Goal: Task Accomplishment & Management: Use online tool/utility

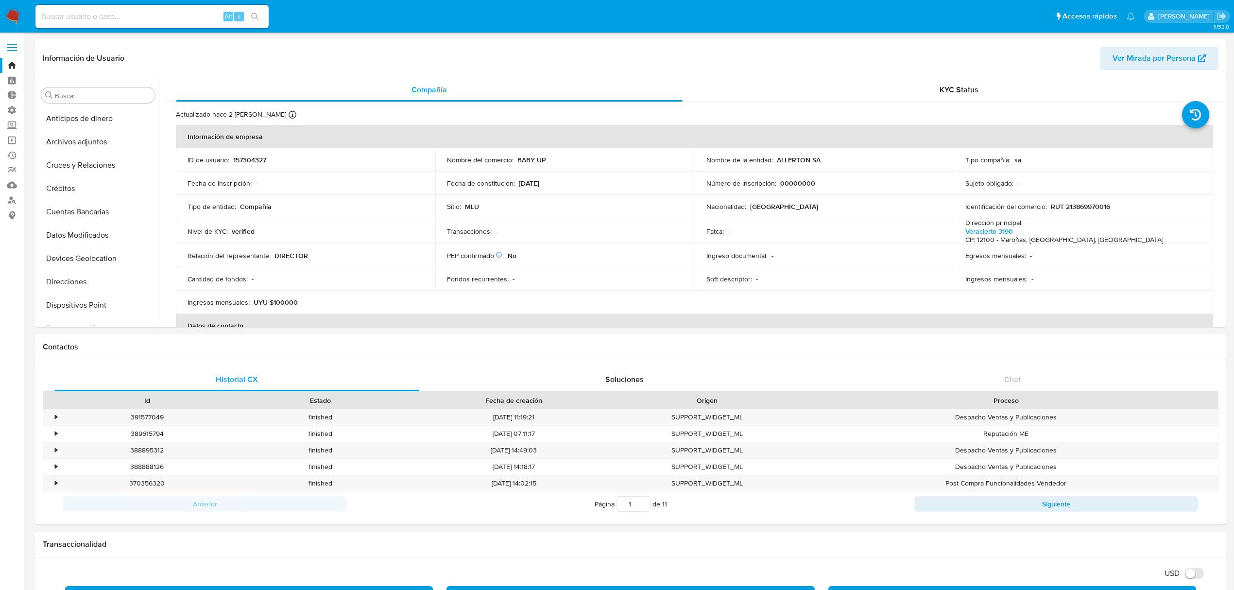
select select "10"
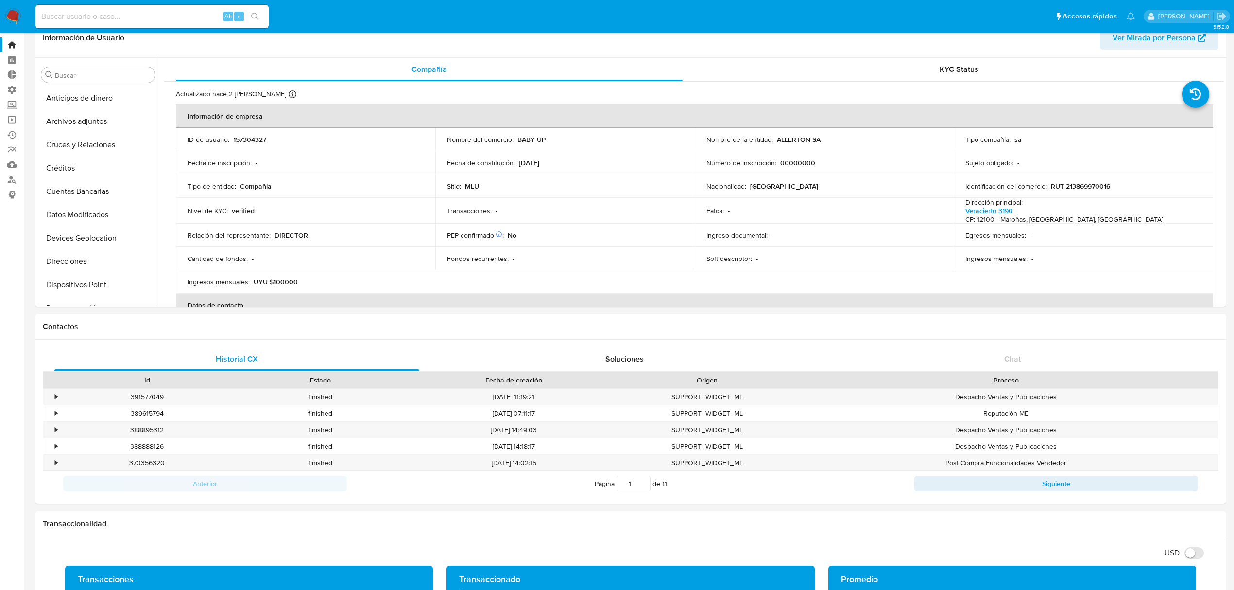
scroll to position [410, 0]
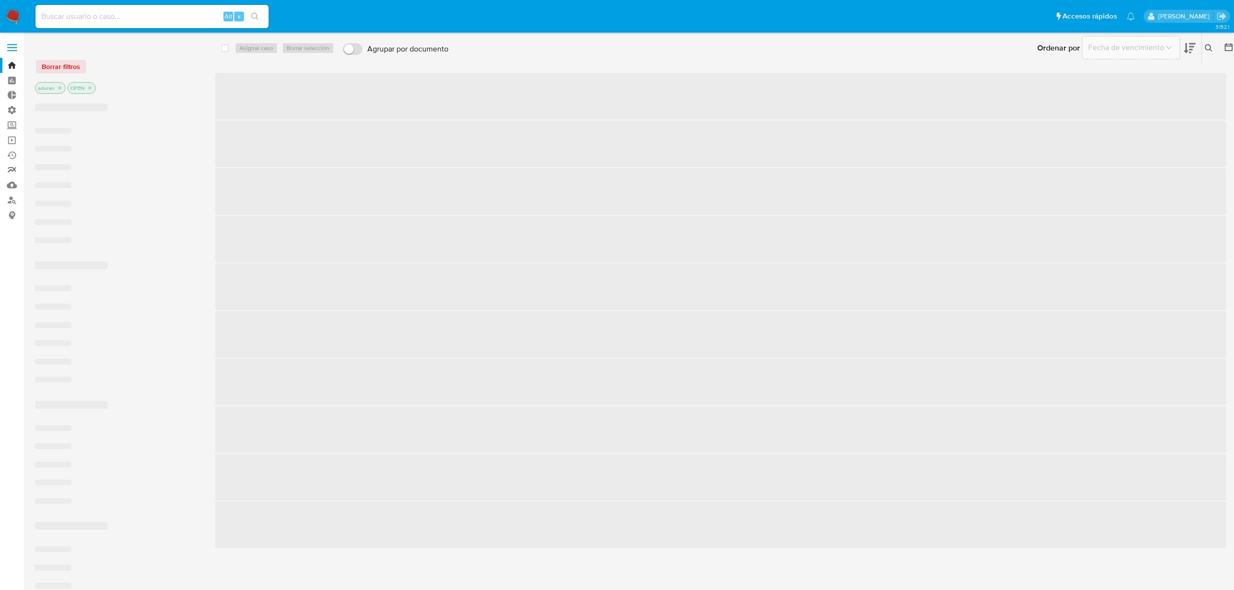
click at [11, 171] on link "Reportes" at bounding box center [58, 170] width 116 height 15
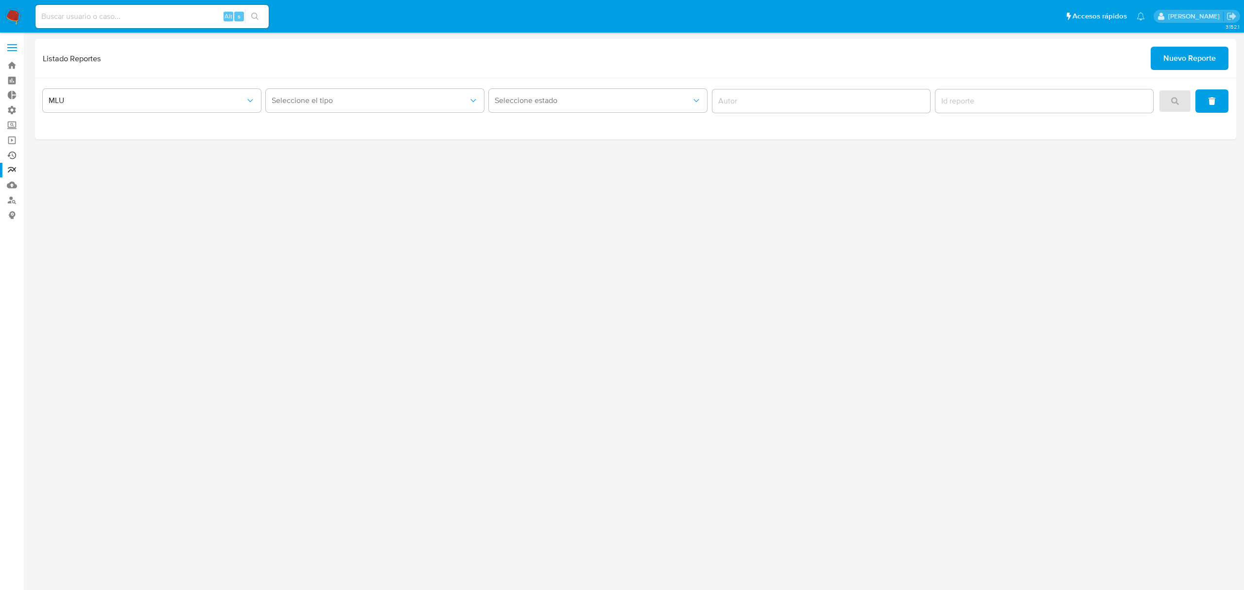
click at [14, 156] on link "Ejecuciones automáticas" at bounding box center [58, 155] width 116 height 15
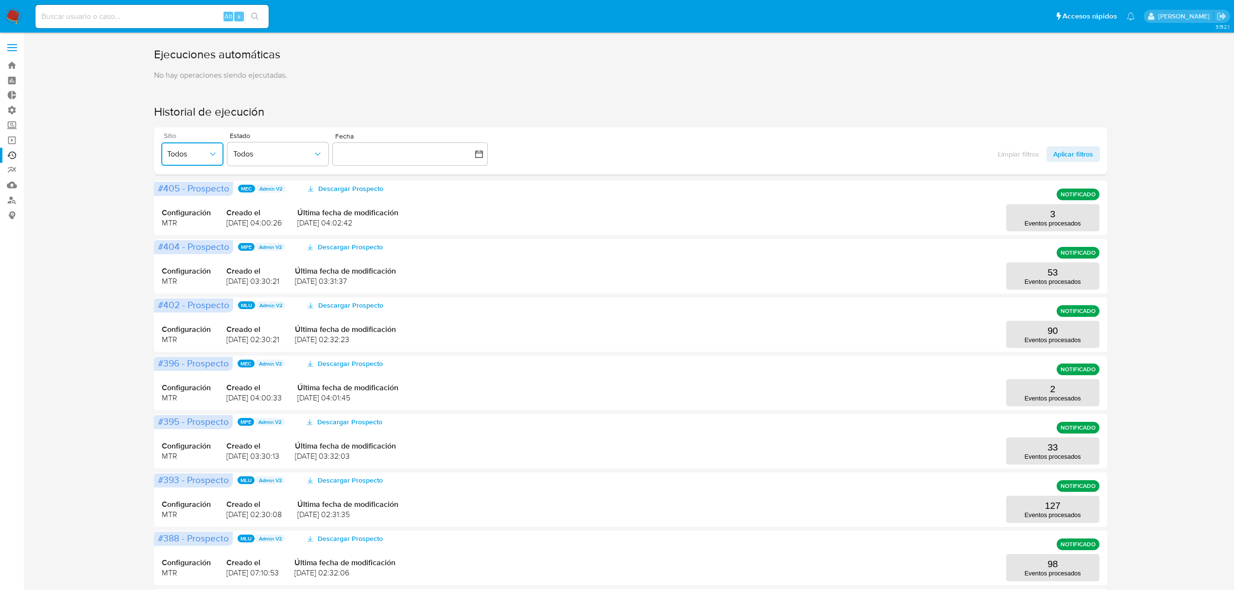
click at [199, 152] on span "Todos" at bounding box center [187, 154] width 41 height 10
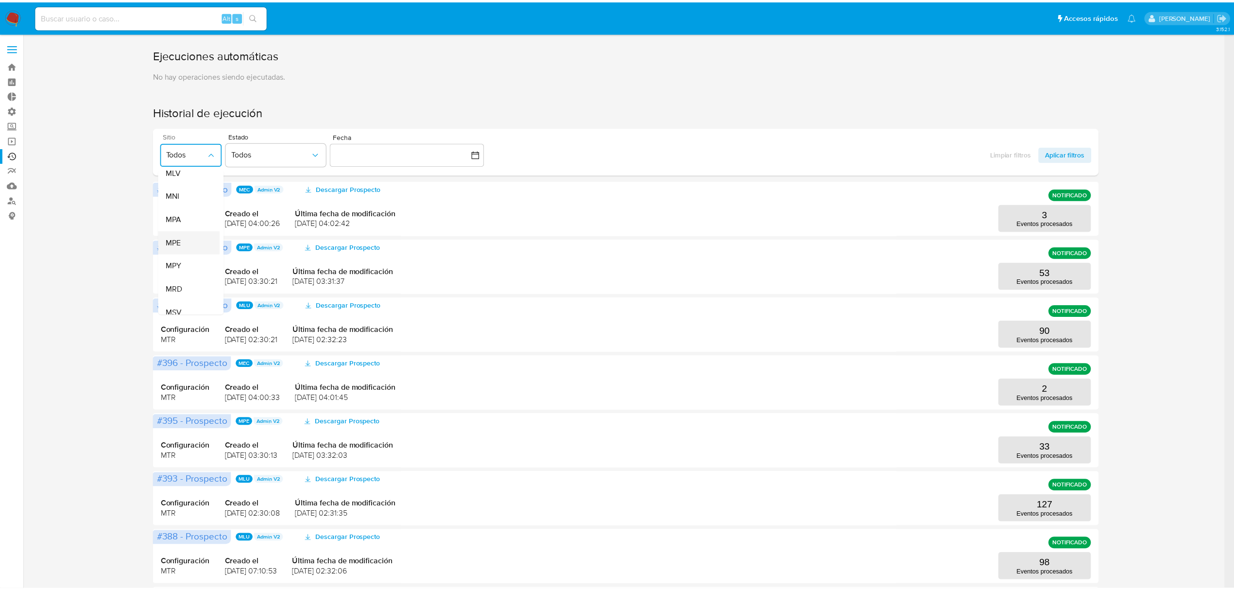
scroll to position [129, 0]
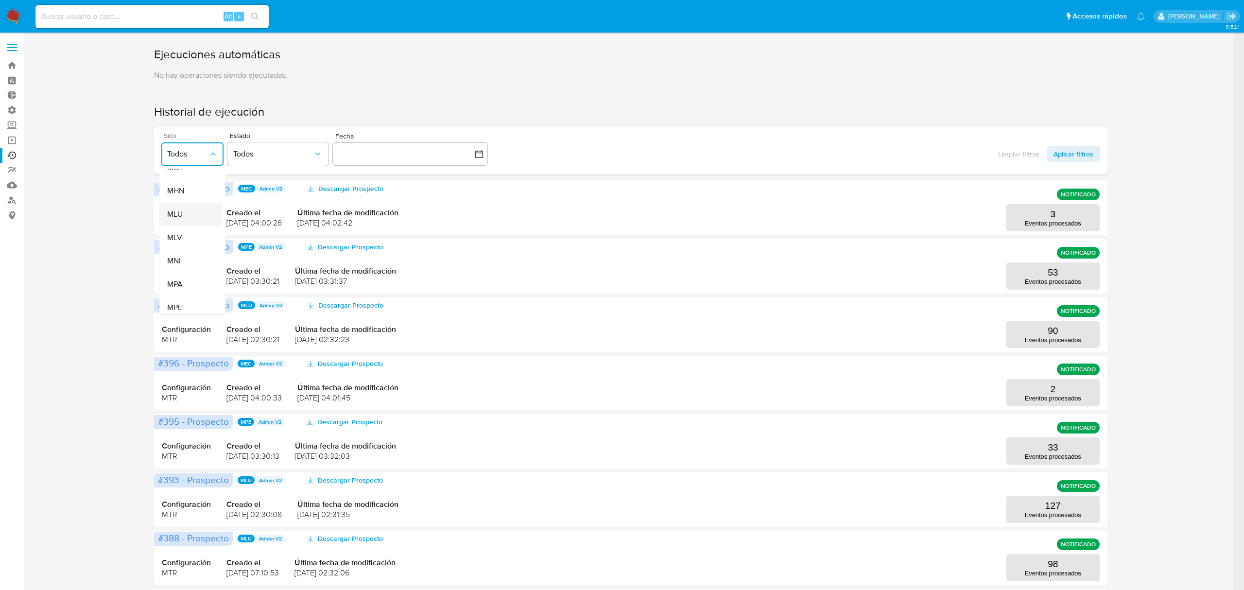
click at [170, 214] on span "MLU" at bounding box center [175, 214] width 16 height 10
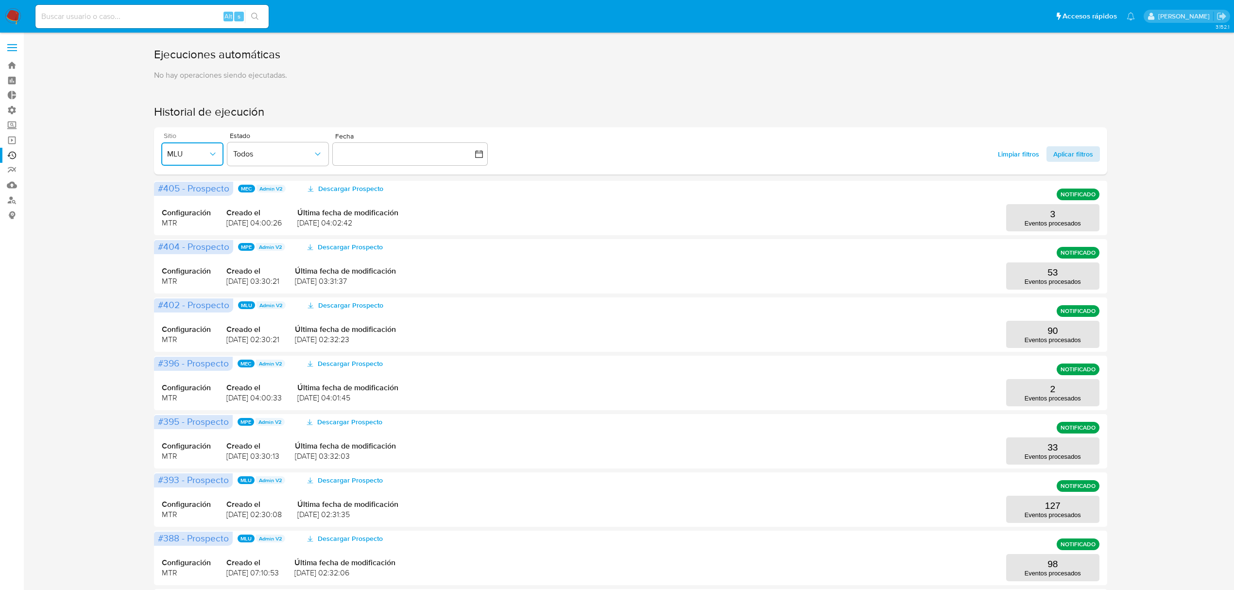
click at [1067, 154] on span "Aplicar filtros" at bounding box center [1073, 154] width 40 height 16
click at [1065, 386] on button "163 Eventos procesados" at bounding box center [1052, 392] width 93 height 27
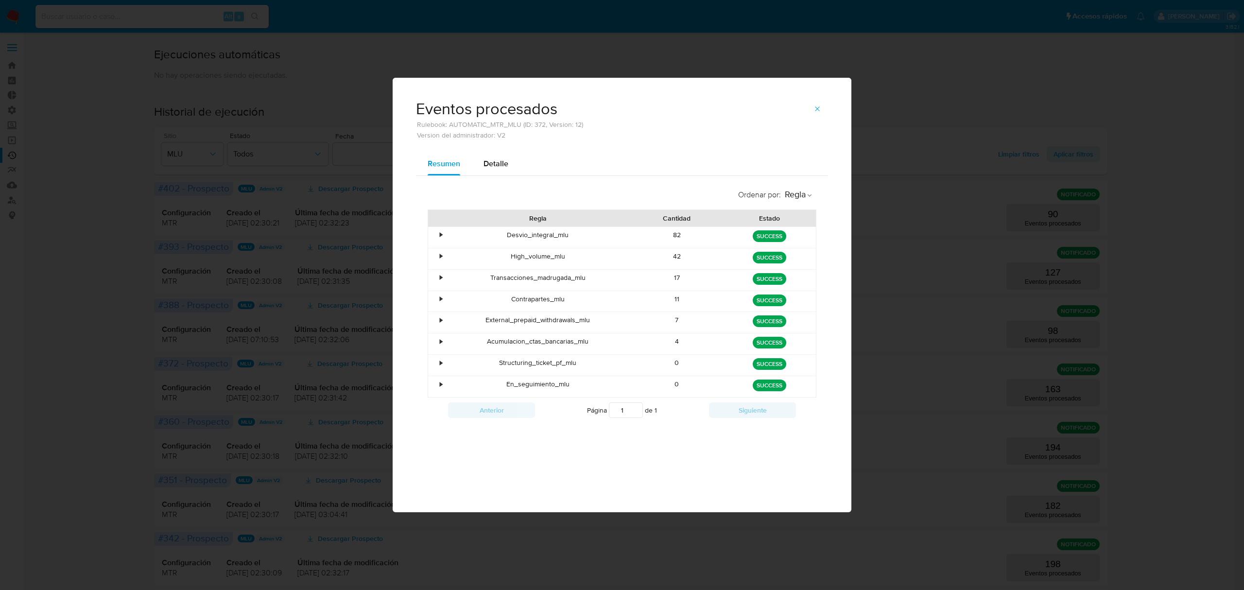
drag, startPoint x: 1240, startPoint y: 412, endPoint x: 1167, endPoint y: 411, distance: 73.4
click at [1217, 417] on div "Eventos procesados Rulebook: AUTOMATIC_MTR_MLU (ID: 372, Version: 12) Version d…" at bounding box center [622, 295] width 1244 height 590
click at [1048, 396] on div "Eventos procesados Rulebook: AUTOMATIC_MTR_MLU (ID: 372, Version: 12) Version d…" at bounding box center [622, 295] width 1244 height 590
click at [819, 104] on span "button" at bounding box center [817, 109] width 8 height 14
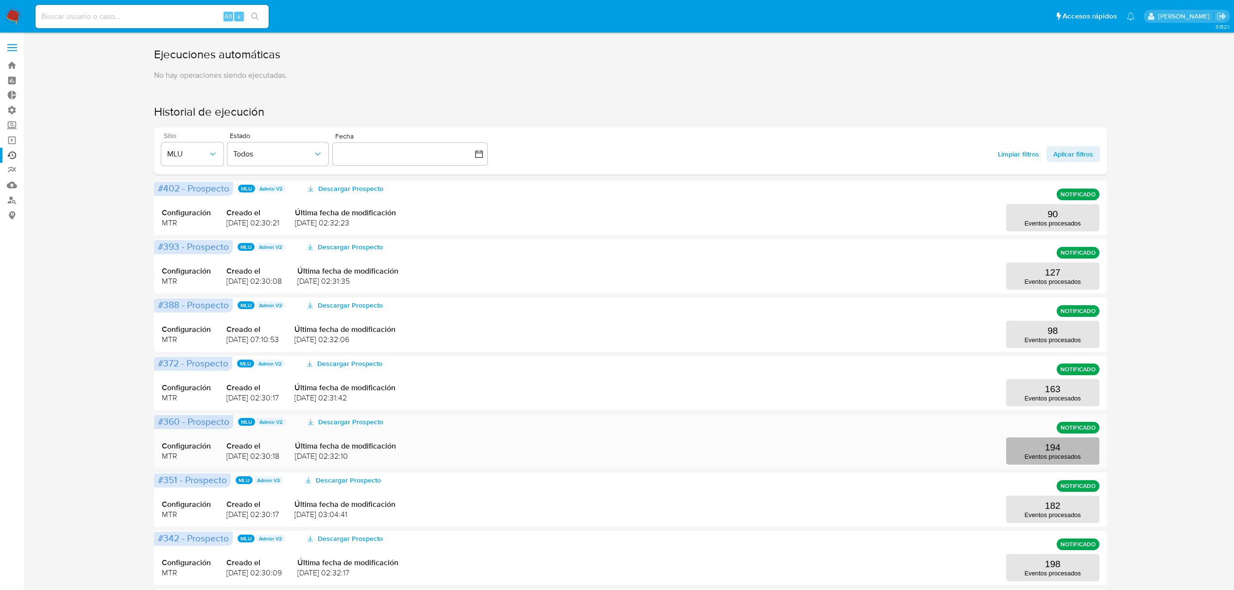
click at [1066, 448] on button "194 Eventos procesados" at bounding box center [1052, 450] width 93 height 27
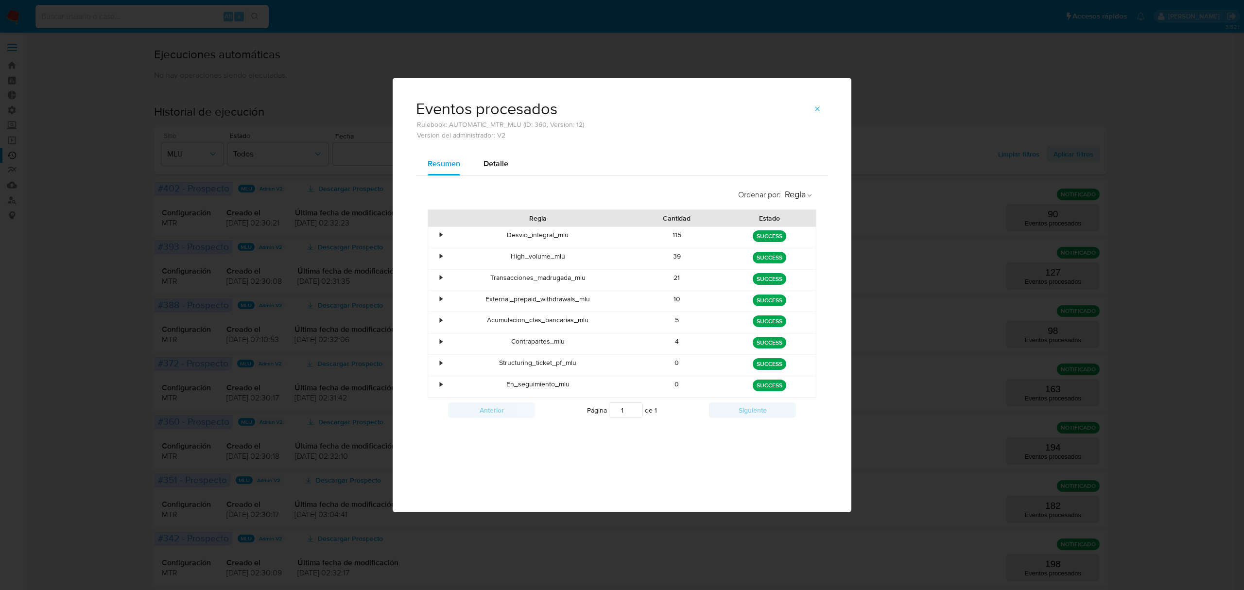
click at [820, 111] on icon "button" at bounding box center [817, 109] width 8 height 8
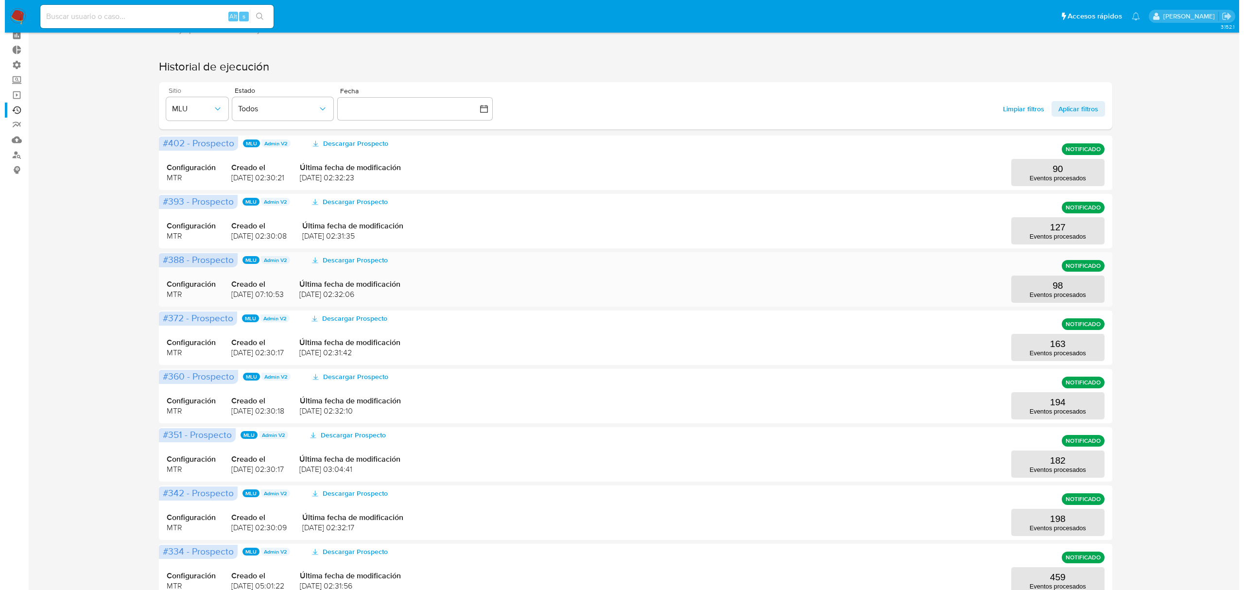
scroll to position [65, 0]
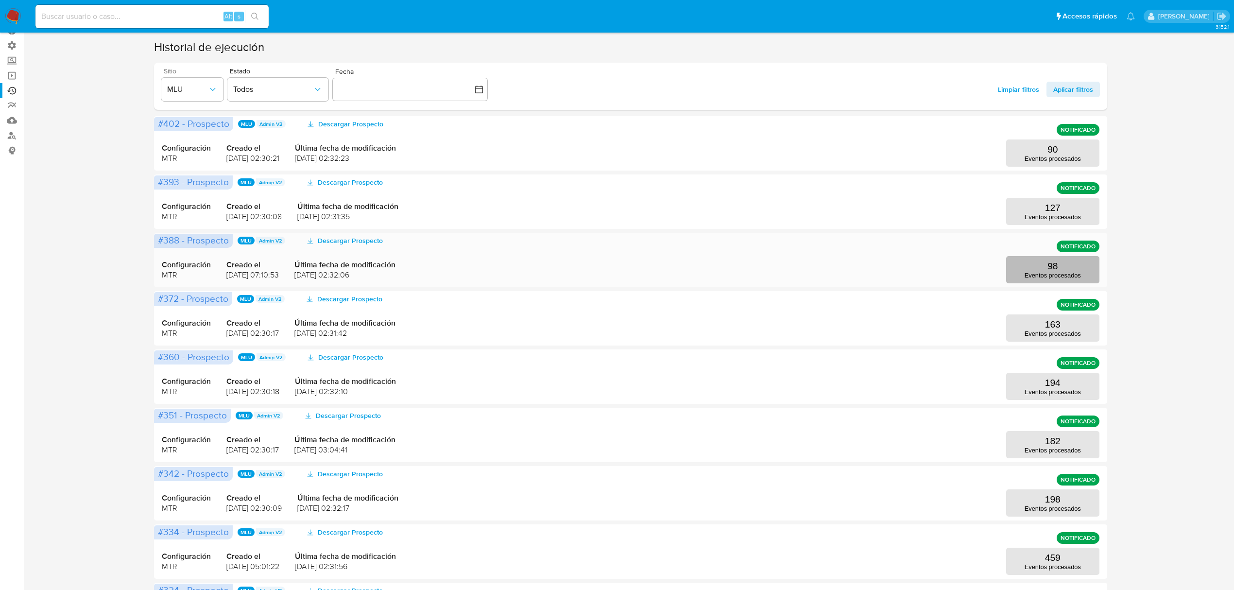
click at [1075, 273] on p "Eventos procesados" at bounding box center [1052, 275] width 56 height 7
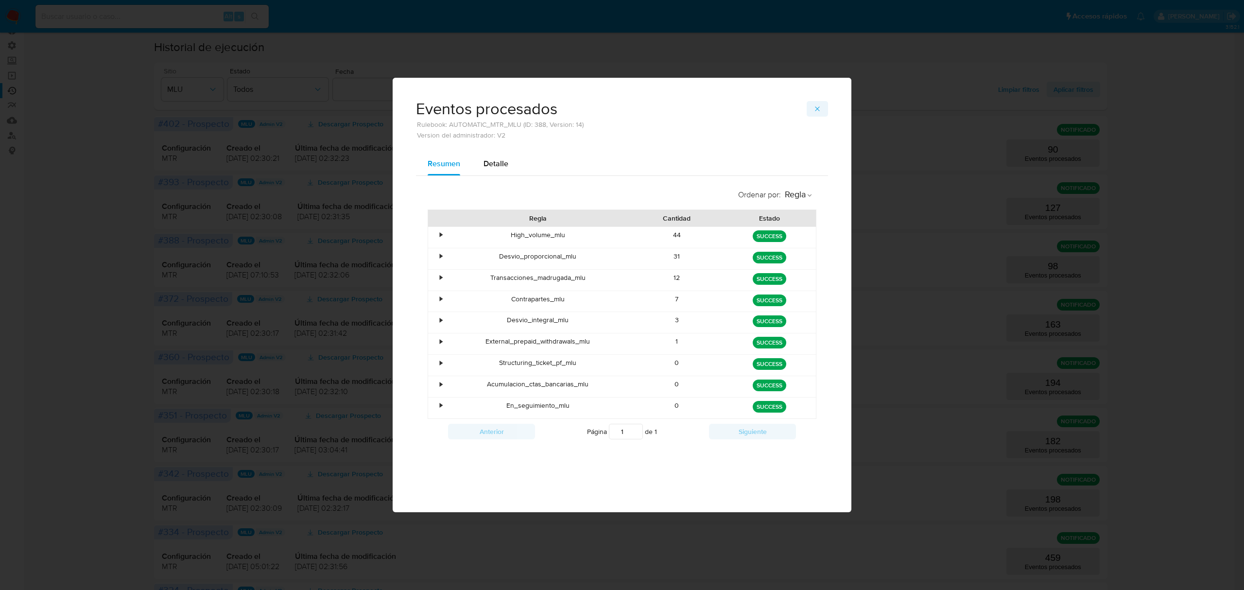
click at [809, 105] on button "button" at bounding box center [816, 109] width 21 height 16
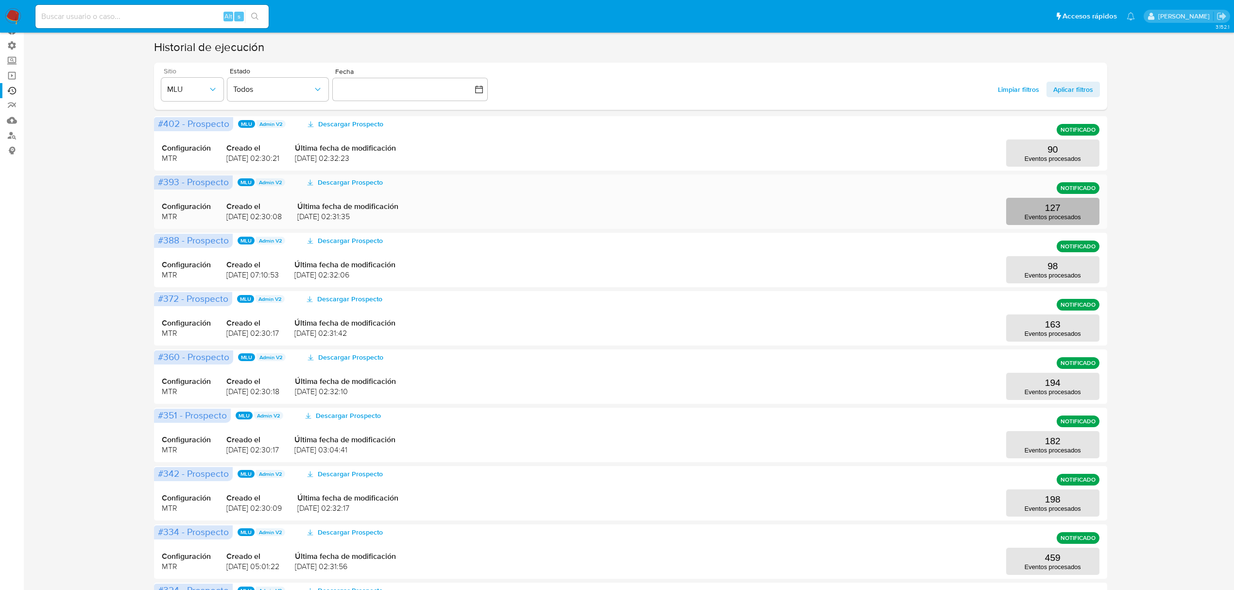
click at [1070, 203] on button "127 Eventos procesados" at bounding box center [1052, 211] width 93 height 27
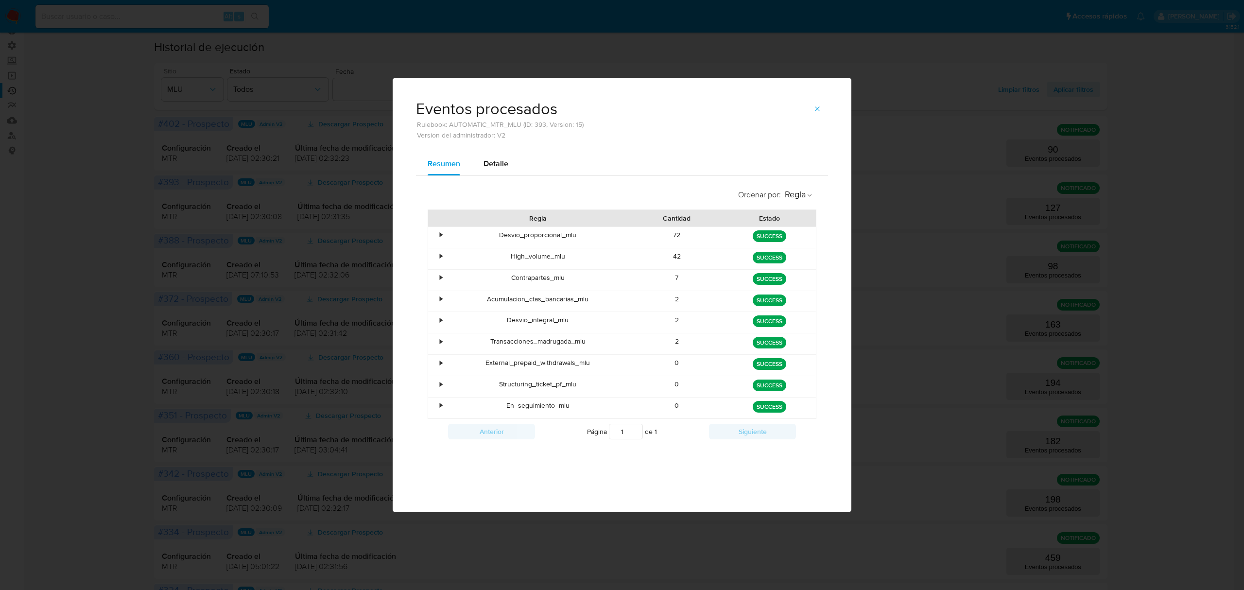
click at [284, 290] on div "Eventos procesados Rulebook: AUTOMATIC_MTR_MLU (ID: 393, Version: 15) Version d…" at bounding box center [622, 295] width 1244 height 590
click at [815, 105] on icon "button" at bounding box center [817, 109] width 8 height 8
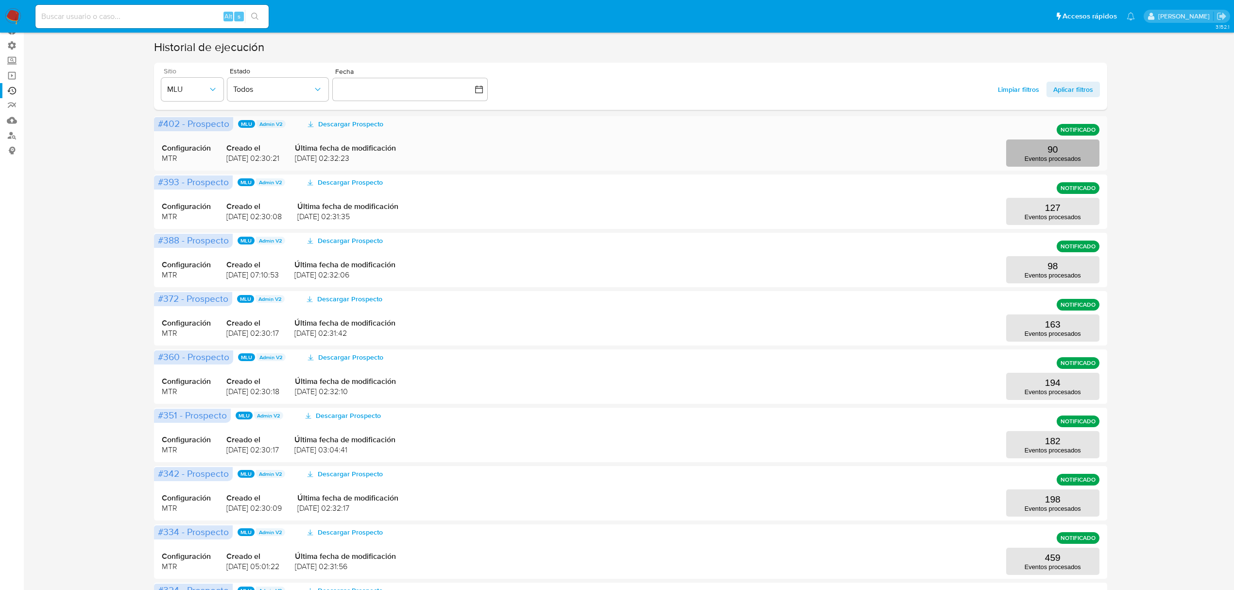
click at [1067, 153] on button "90 Eventos procesados" at bounding box center [1052, 152] width 93 height 27
